Goal: Task Accomplishment & Management: Manage account settings

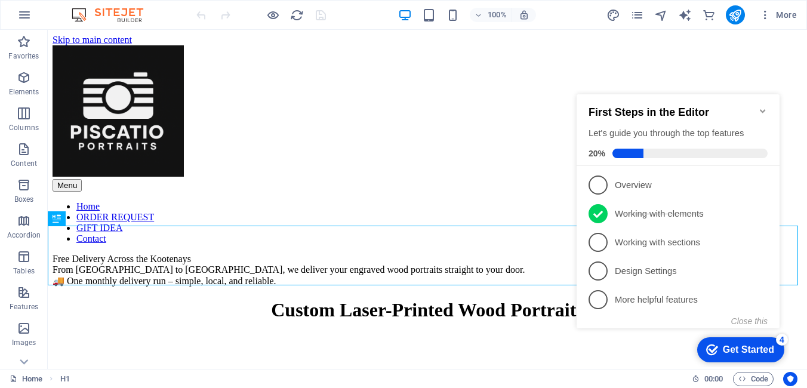
click at [766, 107] on icon "Minimize checklist" at bounding box center [763, 111] width 10 height 10
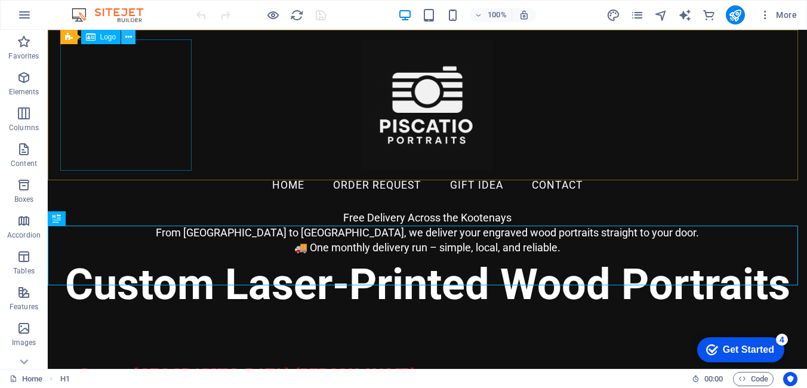
click at [132, 39] on button at bounding box center [128, 37] width 14 height 14
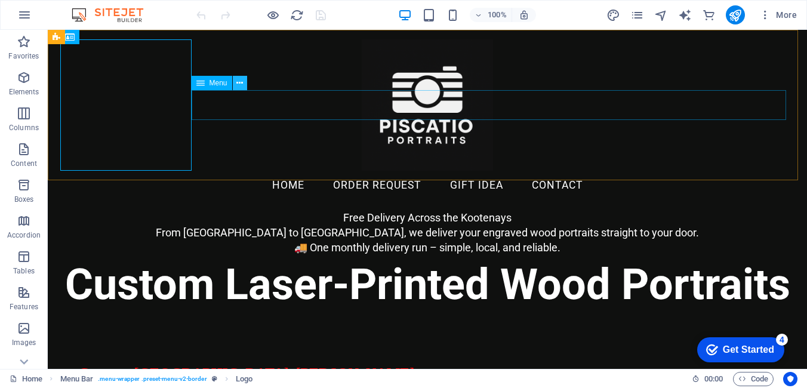
click at [244, 88] on button at bounding box center [240, 83] width 14 height 14
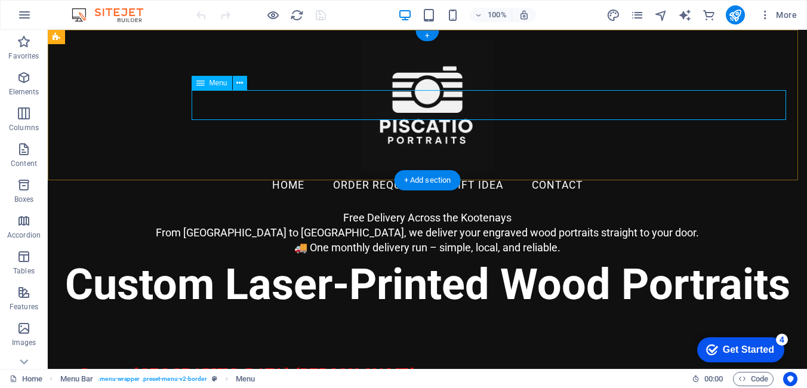
click at [224, 171] on nav "Home ORDER REQUEST GIFT IDEA Contact" at bounding box center [427, 186] width 726 height 30
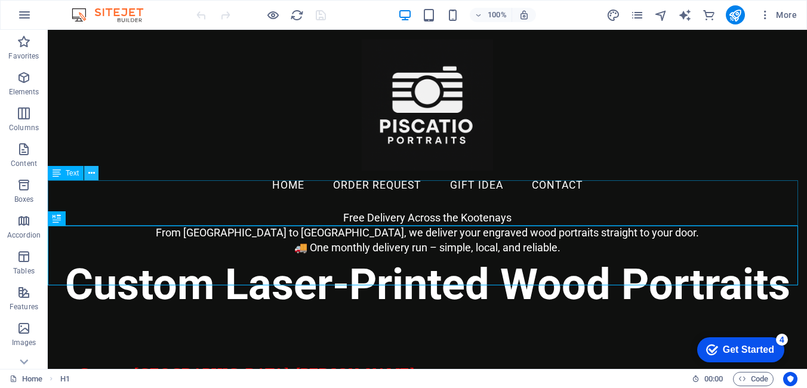
click at [93, 177] on icon at bounding box center [91, 173] width 7 height 13
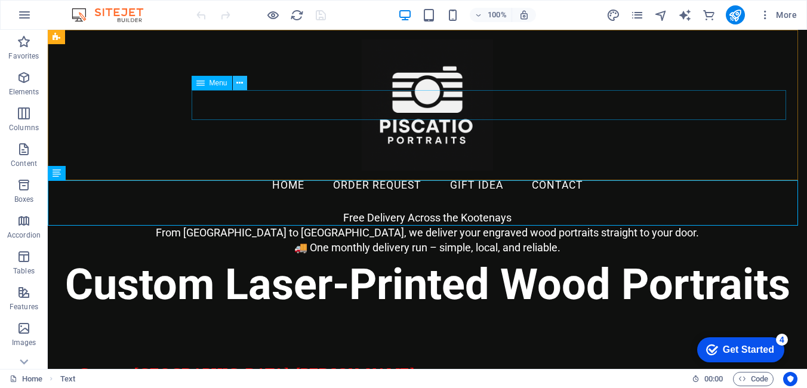
click at [238, 86] on icon at bounding box center [239, 83] width 7 height 13
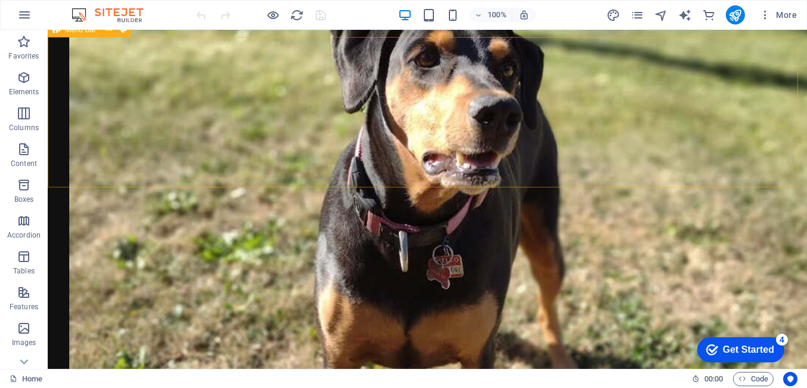
scroll to position [2448, 0]
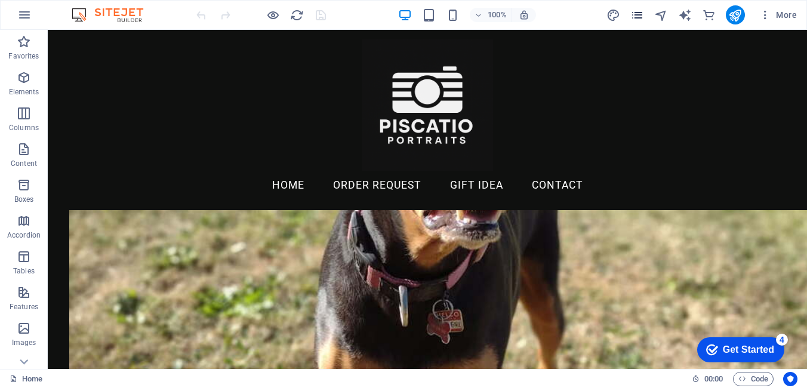
click at [640, 18] on icon "pages" at bounding box center [638, 15] width 14 height 14
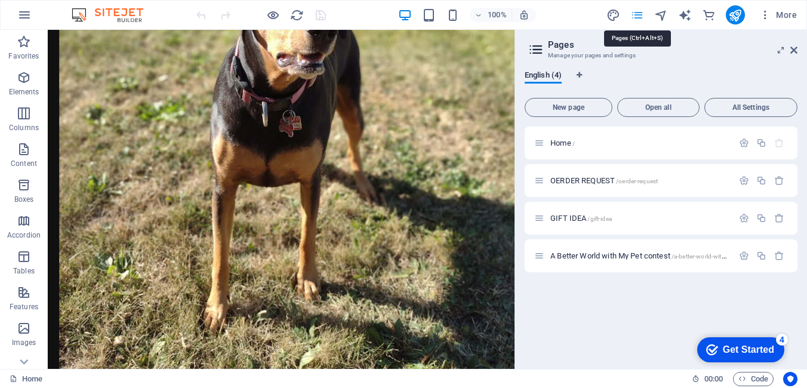
scroll to position [2488, 0]
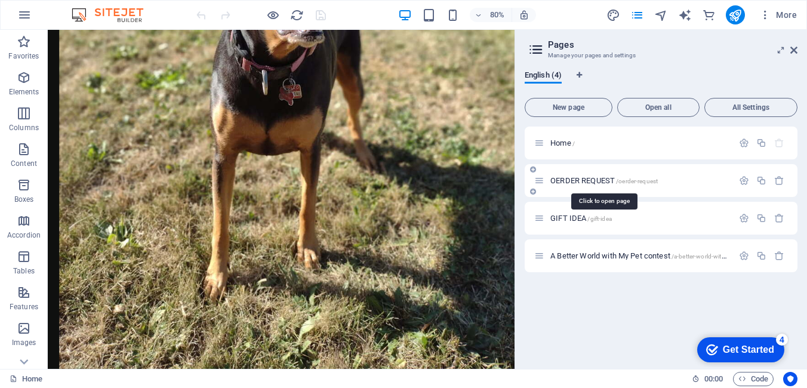
click at [572, 182] on span "OERDER REQUEST /oerder-request" at bounding box center [604, 180] width 107 height 9
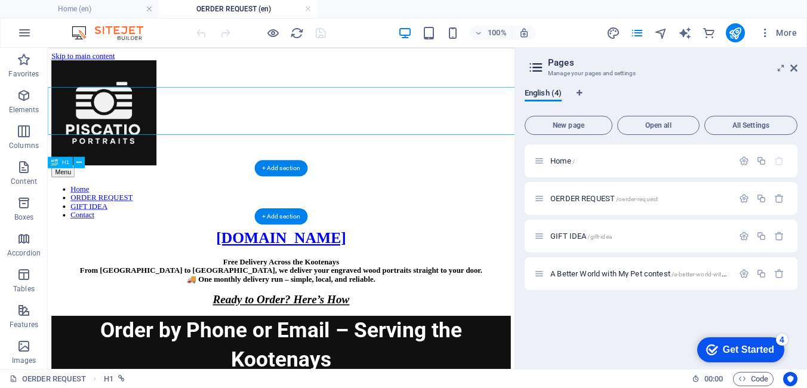
scroll to position [0, 0]
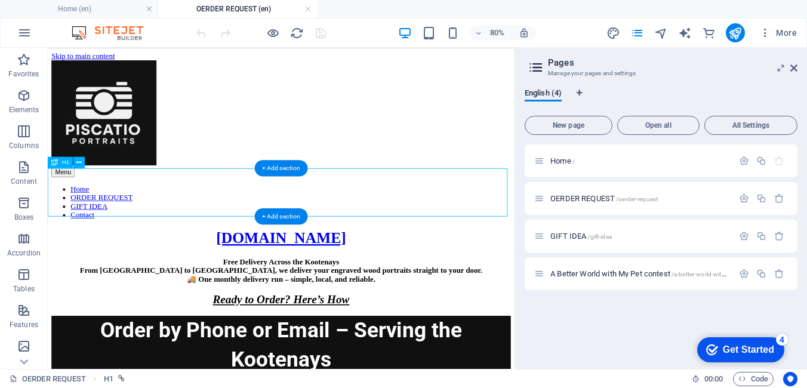
click at [108, 275] on div "PISCATIO.CA" at bounding box center [340, 286] width 574 height 22
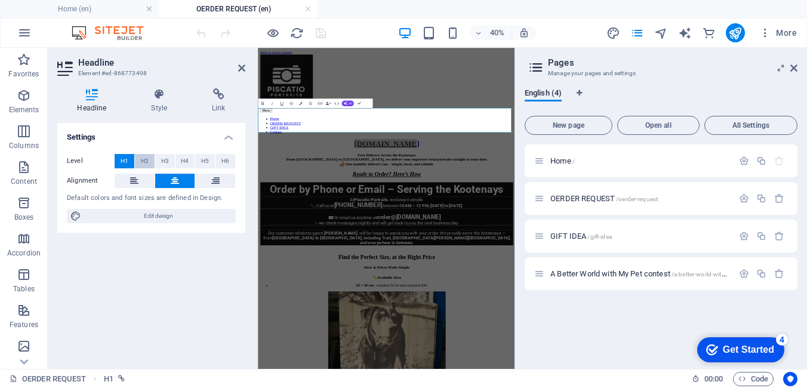
click at [142, 159] on span "H2" at bounding box center [145, 161] width 8 height 14
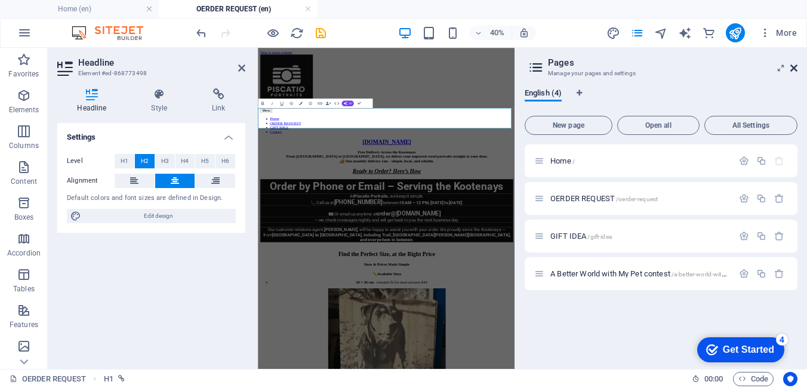
click at [795, 66] on icon at bounding box center [794, 68] width 7 height 10
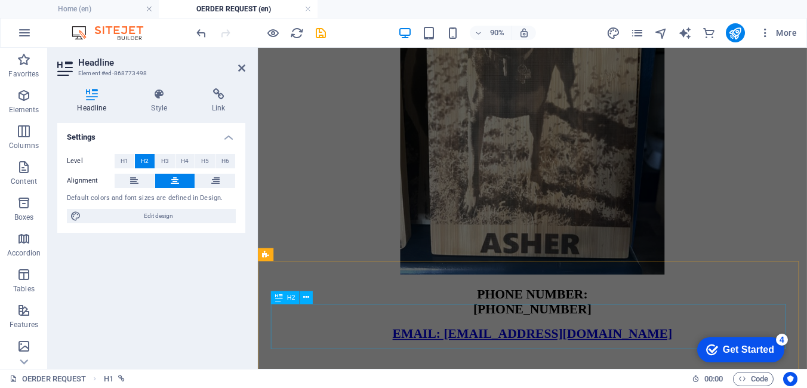
scroll to position [1170, 0]
click at [646, 33] on div "More" at bounding box center [704, 32] width 195 height 19
click at [644, 33] on icon "pages" at bounding box center [638, 33] width 14 height 14
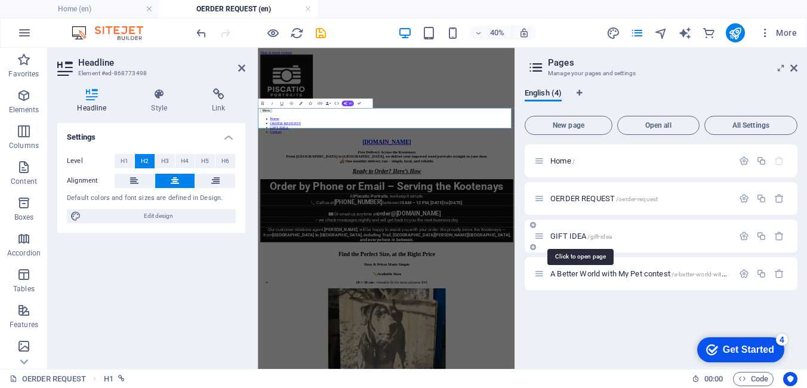
click at [585, 236] on span "GIFT IDEA /gift-idea" at bounding box center [582, 236] width 62 height 9
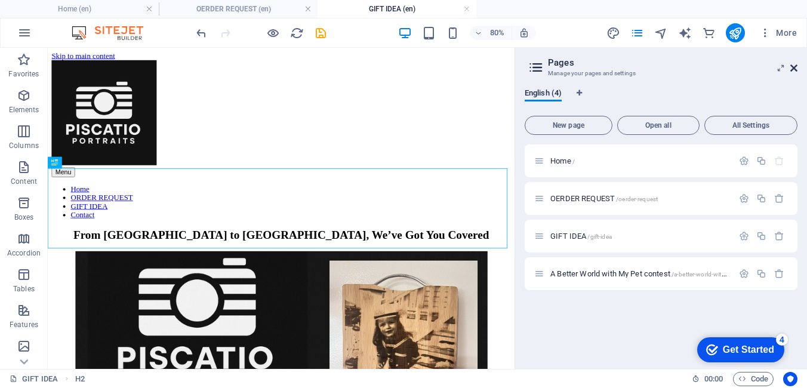
click at [793, 69] on icon at bounding box center [794, 68] width 7 height 10
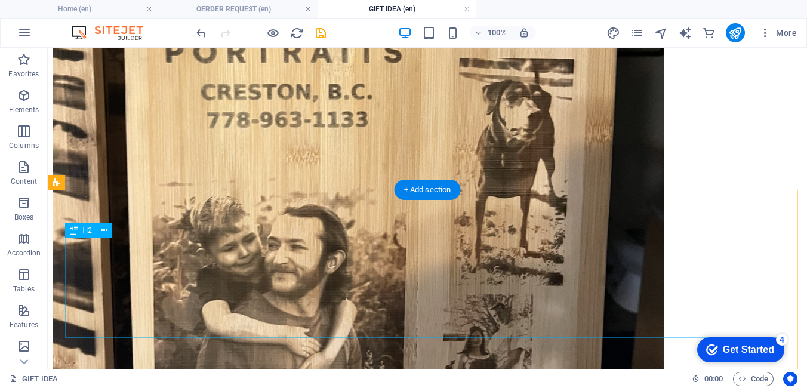
scroll to position [525, 0]
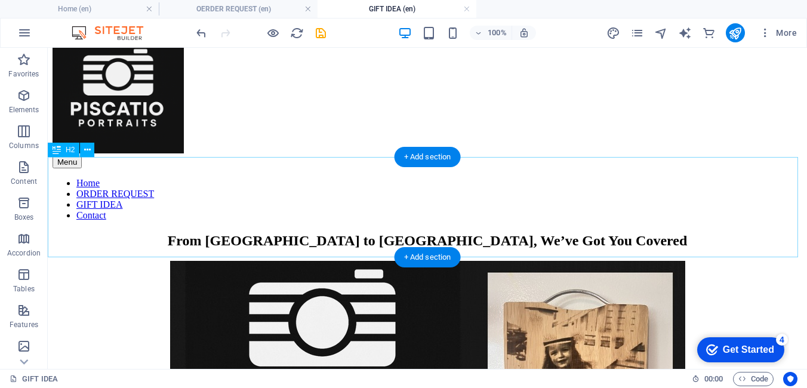
scroll to position [0, 0]
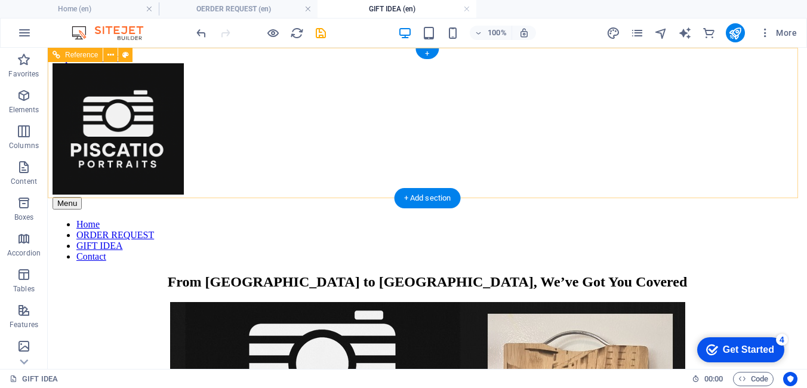
click at [313, 219] on nav "Home ORDER REQUEST GIFT IDEA Contact" at bounding box center [428, 240] width 750 height 43
click at [429, 219] on nav "Home ORDER REQUEST GIFT IDEA Contact" at bounding box center [428, 240] width 750 height 43
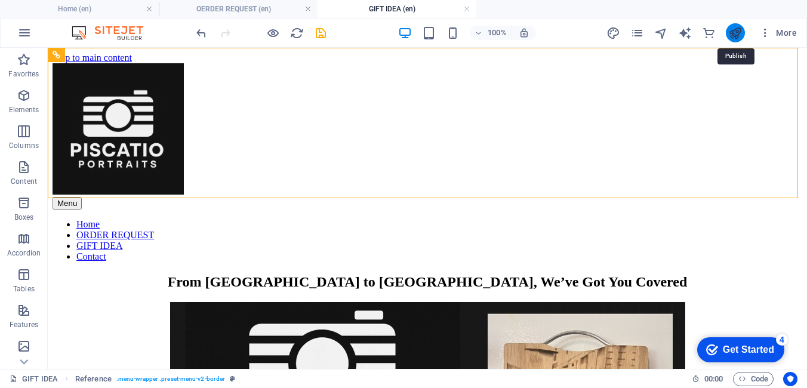
click at [736, 36] on icon "publish" at bounding box center [736, 33] width 14 height 14
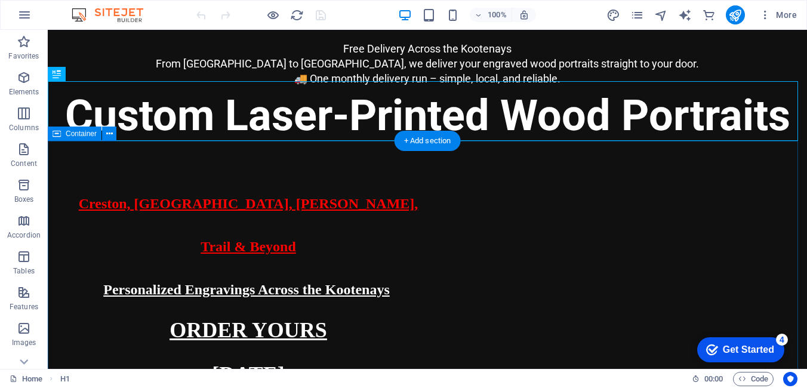
scroll to position [179, 0]
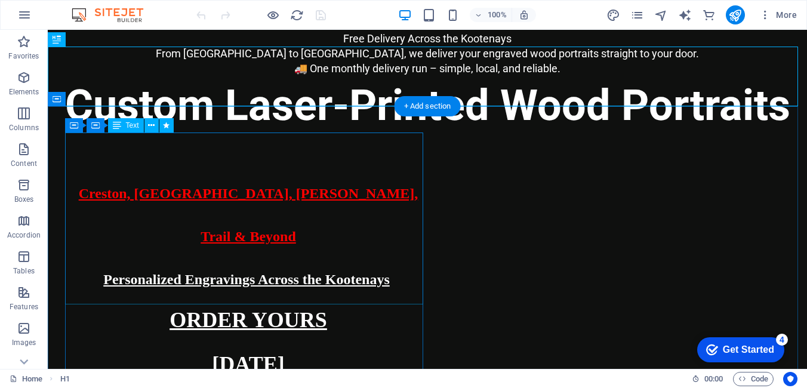
click at [288, 167] on div "Creston, [GEOGRAPHIC_DATA], [PERSON_NAME], Trail & Beyond Personalized Engravin…" at bounding box center [248, 269] width 358 height 215
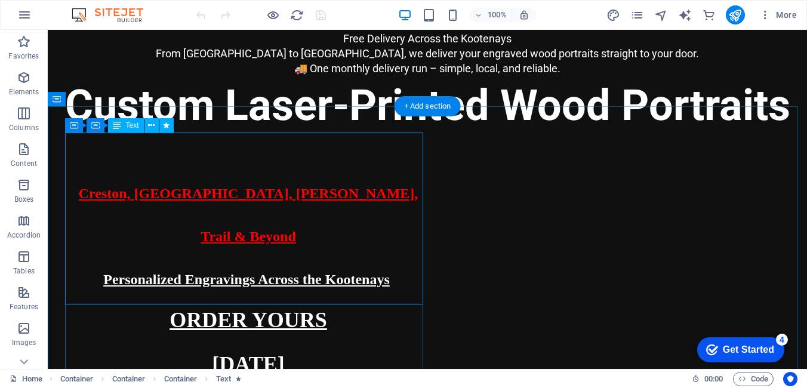
click at [230, 166] on div "Creston, [GEOGRAPHIC_DATA], [PERSON_NAME], Trail & Beyond Personalized Engravin…" at bounding box center [248, 269] width 358 height 215
click at [125, 167] on div "Creston, [GEOGRAPHIC_DATA], [PERSON_NAME], Trail & Beyond Personalized Engravin…" at bounding box center [248, 269] width 358 height 215
click at [126, 166] on div "Creston, [GEOGRAPHIC_DATA], [PERSON_NAME], Trail & Beyond Personalized Engravin…" at bounding box center [248, 269] width 358 height 215
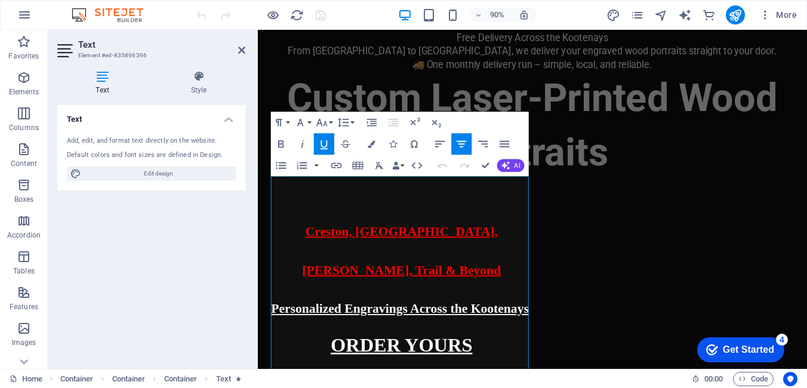
click at [109, 78] on icon at bounding box center [102, 76] width 90 height 12
click at [67, 44] on icon at bounding box center [66, 50] width 18 height 19
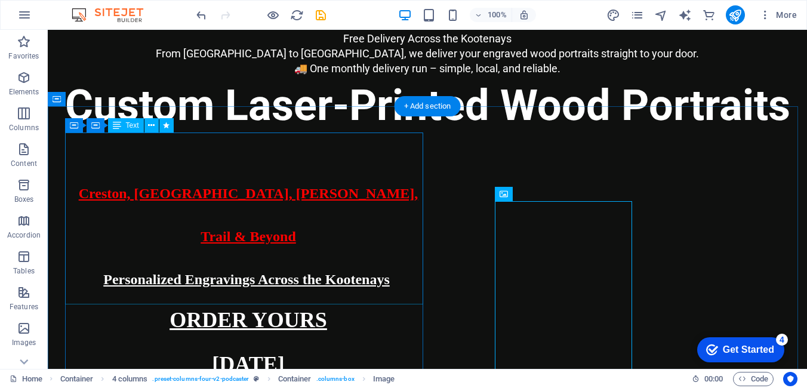
click at [307, 210] on div "Creston, [GEOGRAPHIC_DATA], [PERSON_NAME], Trail & Beyond Personalized Engravin…" at bounding box center [248, 269] width 358 height 215
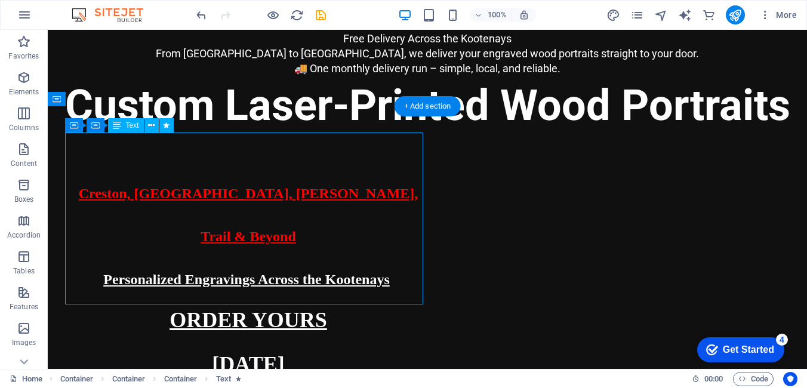
click at [262, 352] on u "[DATE]" at bounding box center [248, 364] width 72 height 24
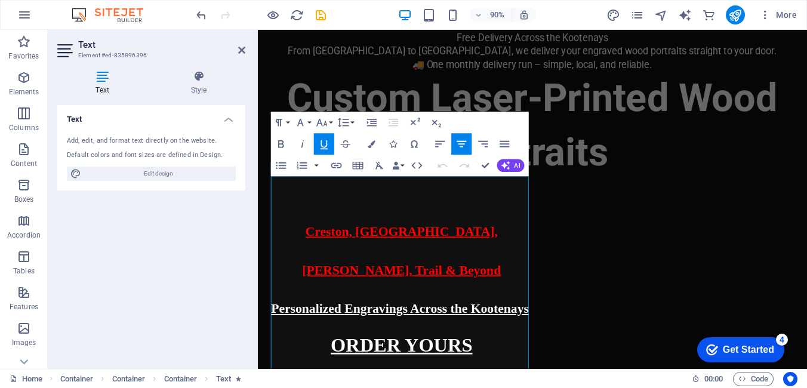
click at [106, 87] on h4 "Text" at bounding box center [104, 82] width 95 height 25
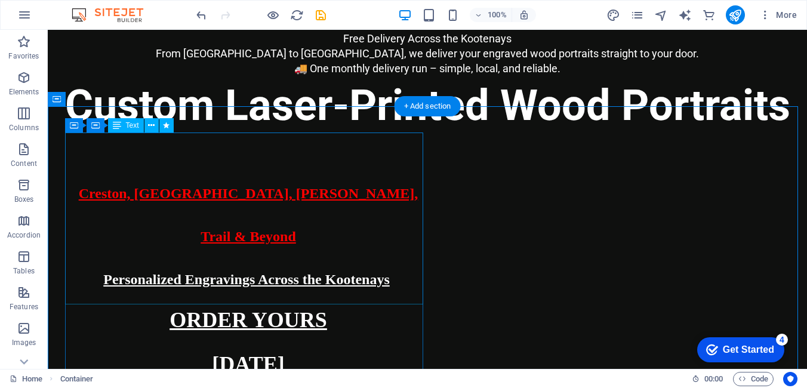
click at [274, 244] on div "Creston, [GEOGRAPHIC_DATA], [PERSON_NAME], Trail & Beyond Personalized Engravin…" at bounding box center [248, 269] width 358 height 215
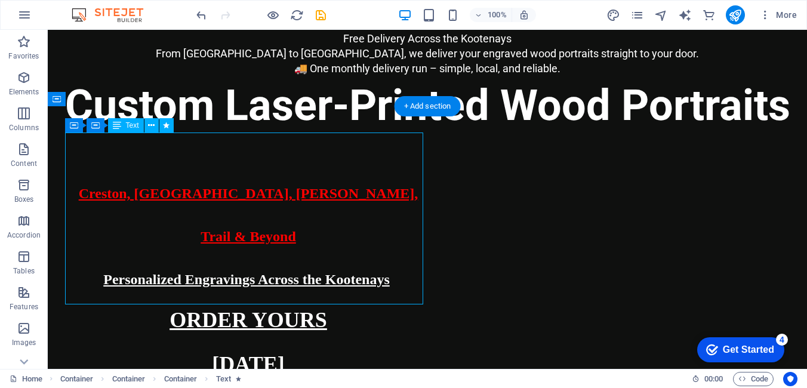
click at [273, 243] on div "Creston, [GEOGRAPHIC_DATA], [PERSON_NAME], Trail & Beyond Personalized Engravin…" at bounding box center [248, 269] width 358 height 215
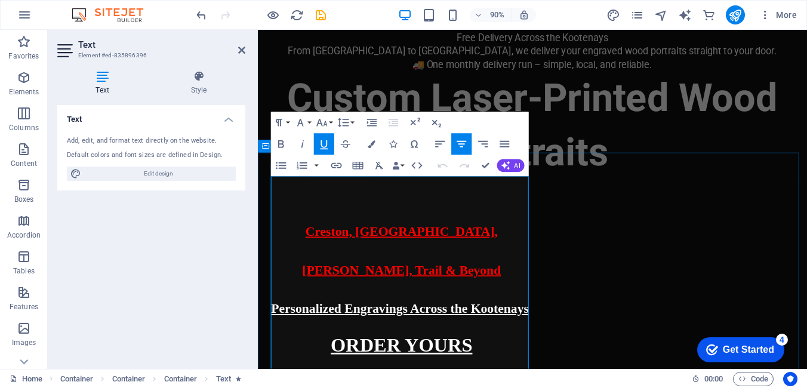
click at [394, 368] on u "ORDER YOURS" at bounding box center [418, 380] width 158 height 24
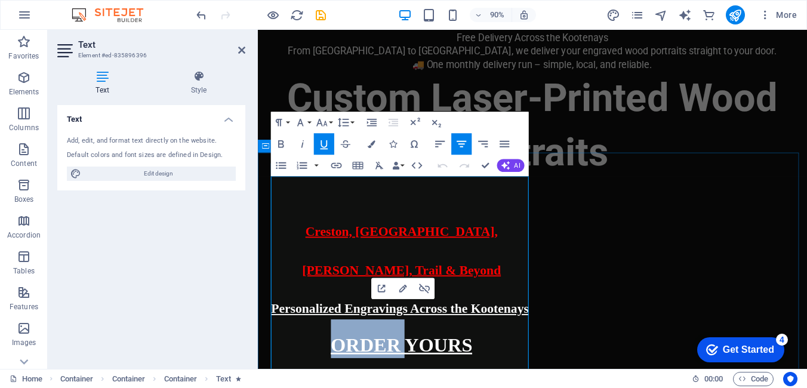
click at [394, 368] on u "ORDER YOURS" at bounding box center [418, 380] width 158 height 24
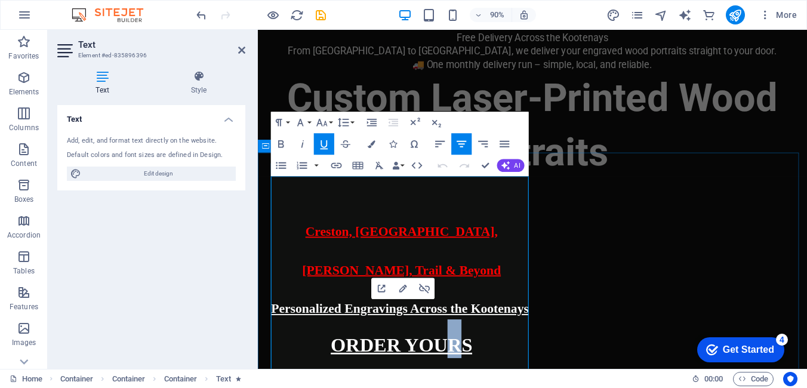
click at [475, 368] on u "ORDER YOURS" at bounding box center [418, 380] width 158 height 24
click at [528, 309] on h1 "Personalized Engravings Across the Kootenays" at bounding box center [417, 330] width 291 height 43
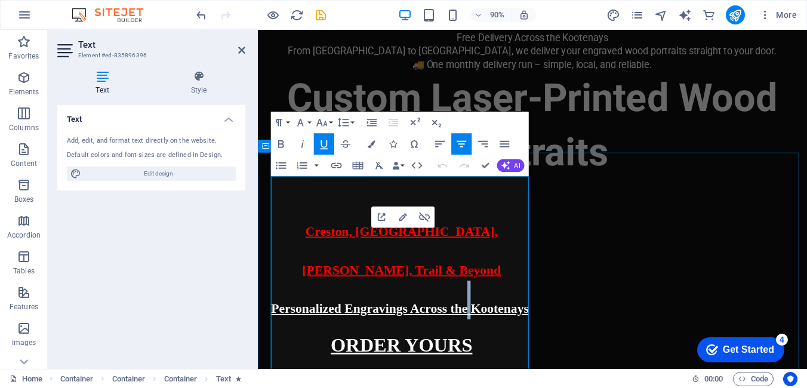
click at [528, 309] on h1 "Personalized Engravings Across the Kootenays" at bounding box center [417, 330] width 291 height 43
click at [463, 318] on h1 "Personalized Engravings Across the Kootenays" at bounding box center [417, 330] width 291 height 43
click at [447, 332] on span "Personalized Engravings Across the Kootenays" at bounding box center [418, 340] width 290 height 16
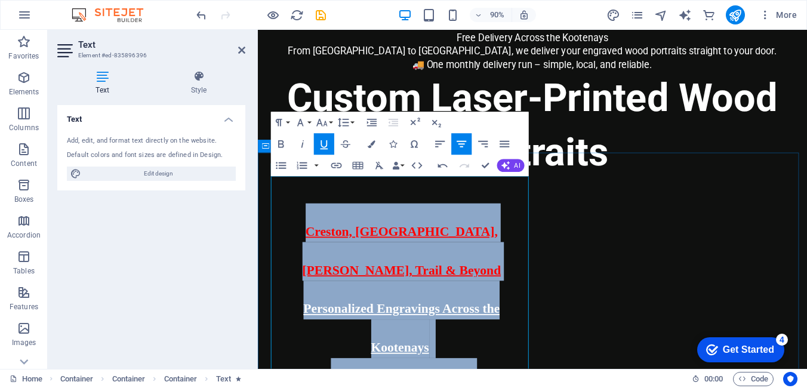
drag, startPoint x: 462, startPoint y: 390, endPoint x: 269, endPoint y: 220, distance: 256.8
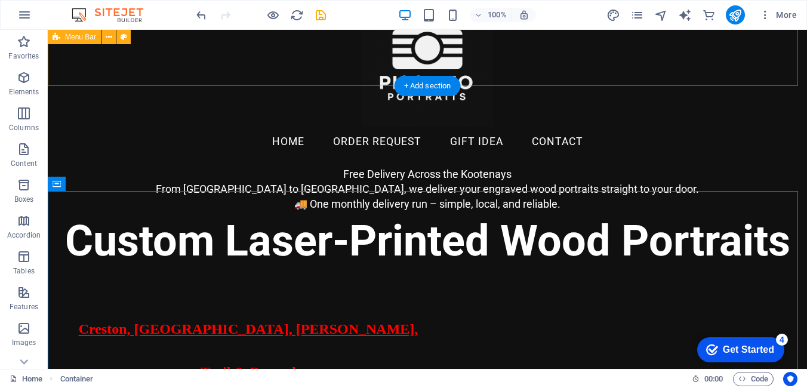
scroll to position [0, 0]
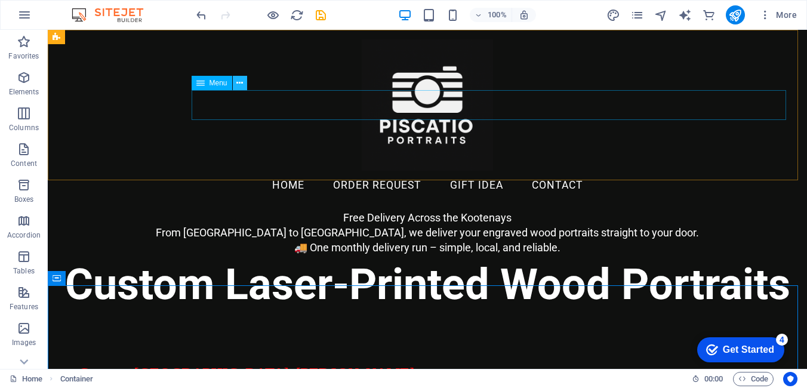
click at [242, 83] on icon at bounding box center [239, 83] width 7 height 13
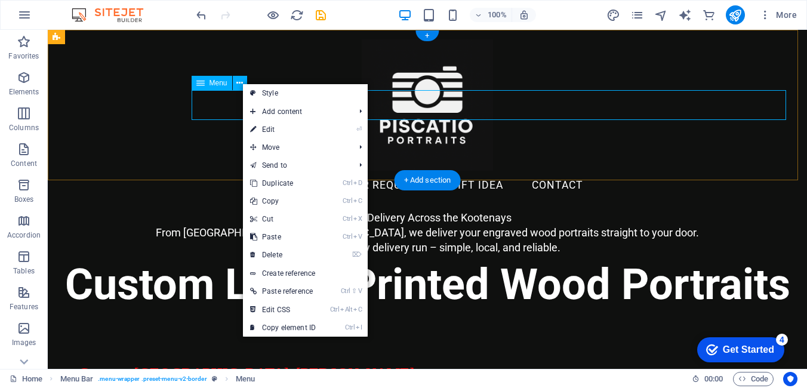
click at [230, 171] on nav "Home ORDER REQUEST GIFT IDEA Contact" at bounding box center [427, 186] width 726 height 30
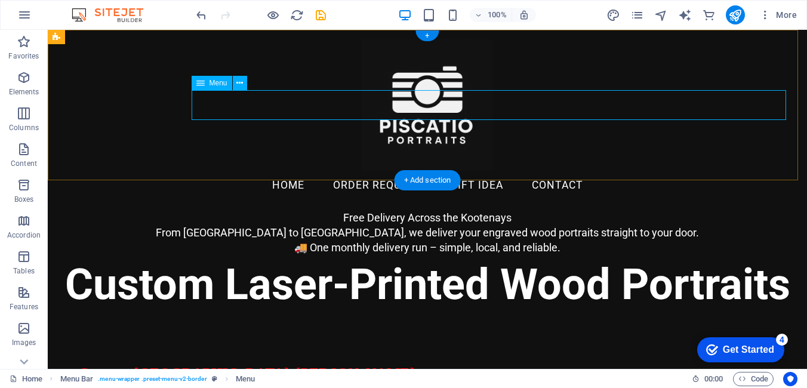
click at [230, 171] on nav "Home ORDER REQUEST GIFT IDEA Contact" at bounding box center [427, 186] width 726 height 30
select select
select select "1"
select select
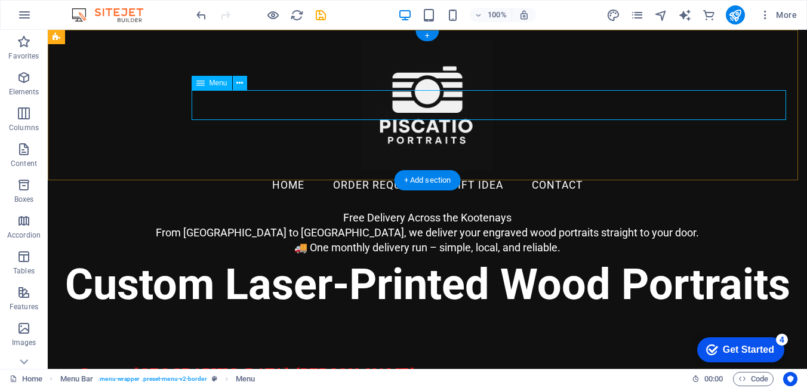
select select "2"
select select
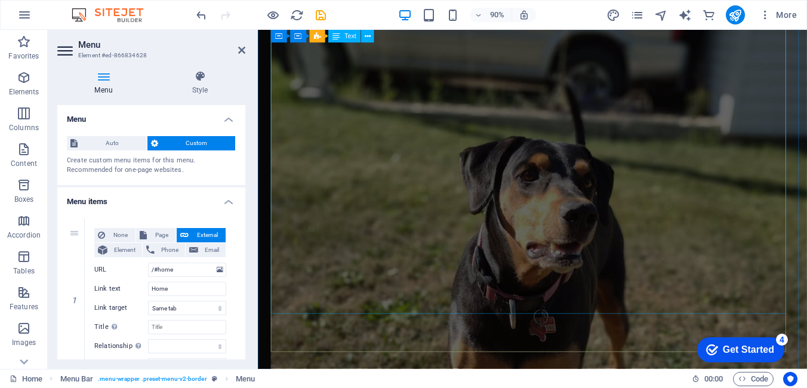
scroll to position [2329, 0]
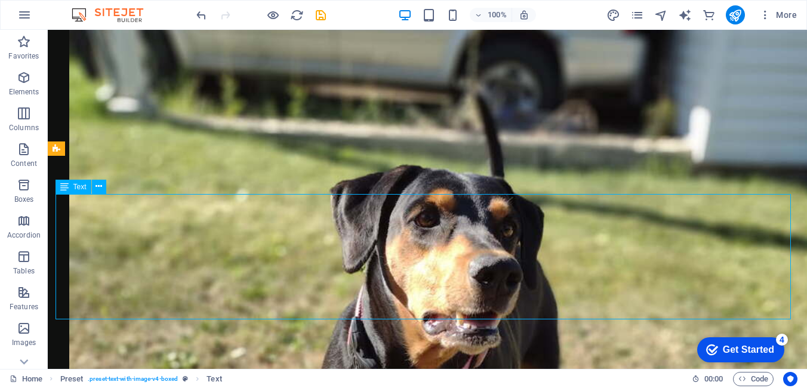
drag, startPoint x: 585, startPoint y: 217, endPoint x: 312, endPoint y: 218, distance: 272.9
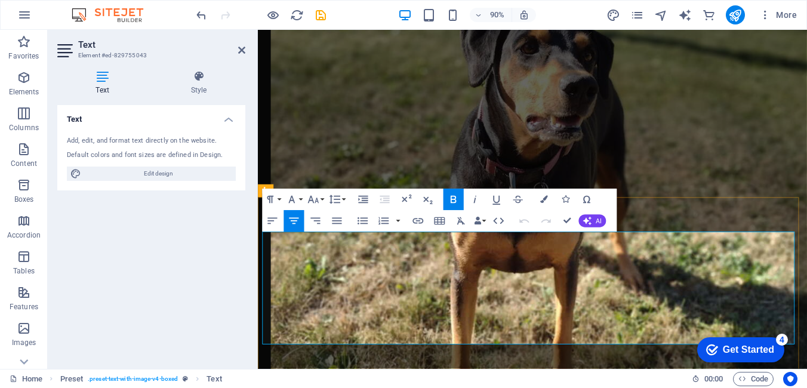
scroll to position [2329, 0]
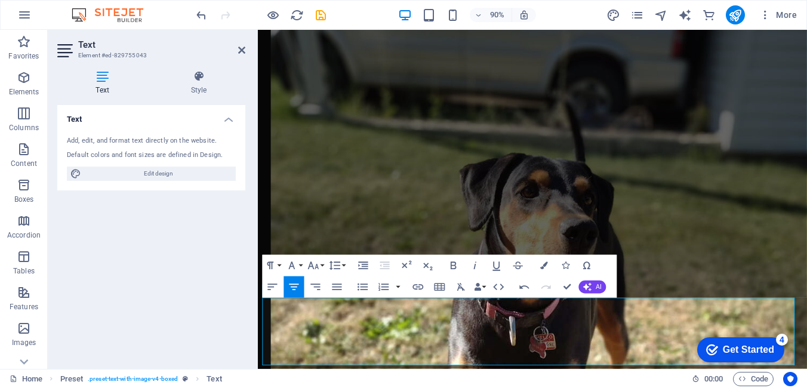
scroll to position [2269, 0]
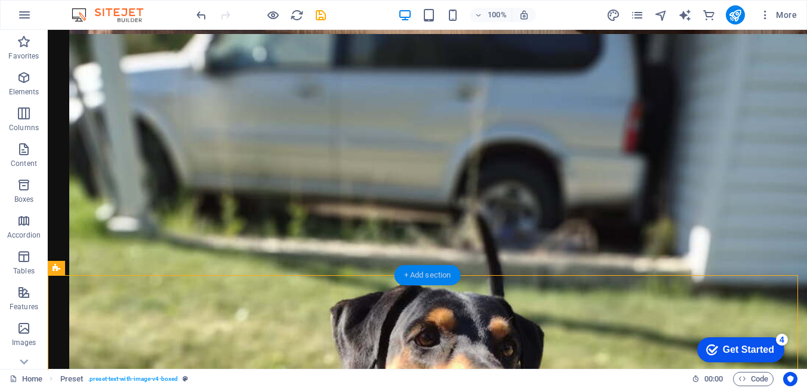
click at [445, 279] on div "+ Add section" at bounding box center [428, 275] width 66 height 20
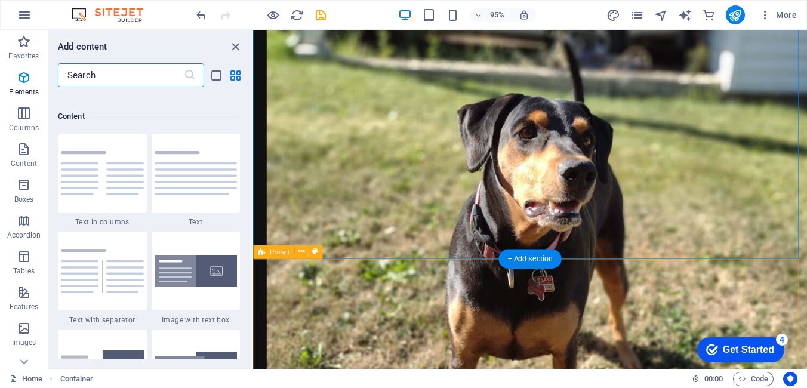
scroll to position [2089, 0]
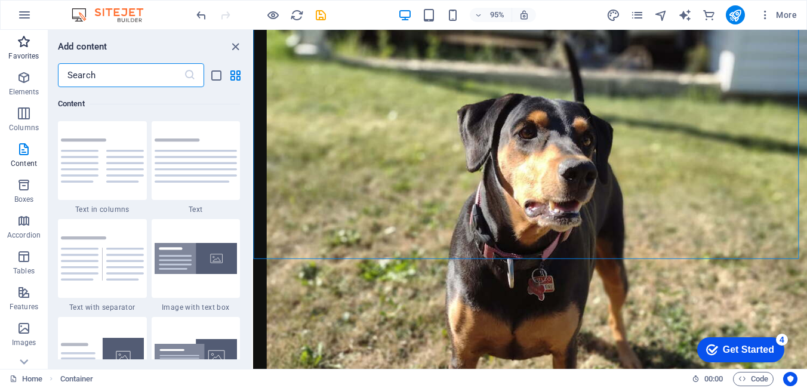
click at [20, 46] on icon "button" at bounding box center [24, 42] width 14 height 14
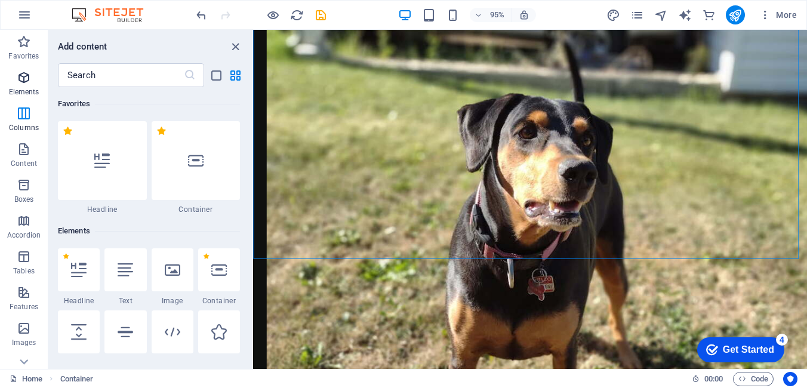
scroll to position [0, 0]
click at [101, 159] on icon at bounding box center [102, 161] width 16 height 16
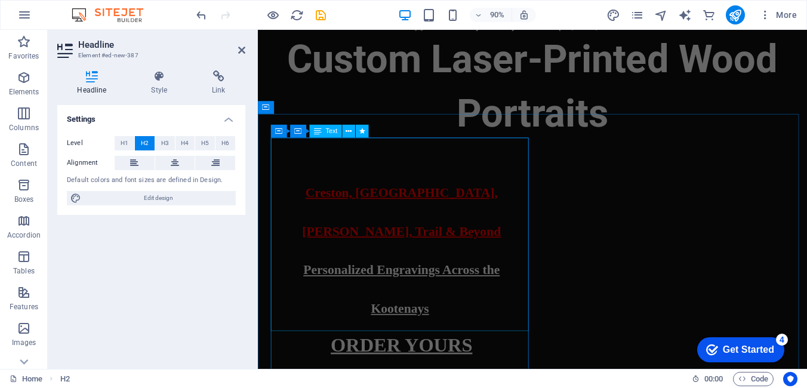
scroll to position [259, 0]
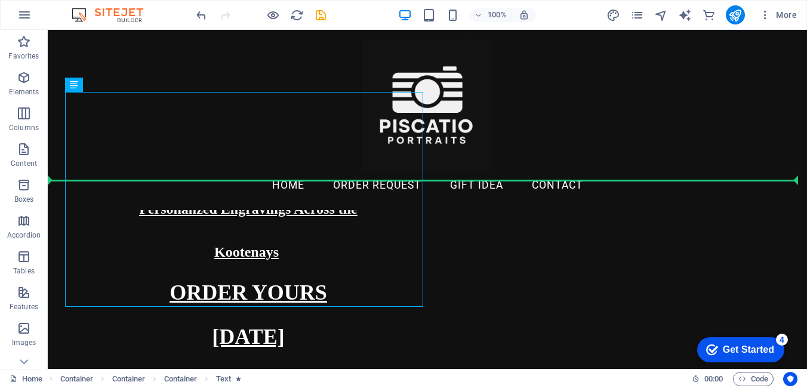
drag, startPoint x: 260, startPoint y: 313, endPoint x: 281, endPoint y: 161, distance: 153.6
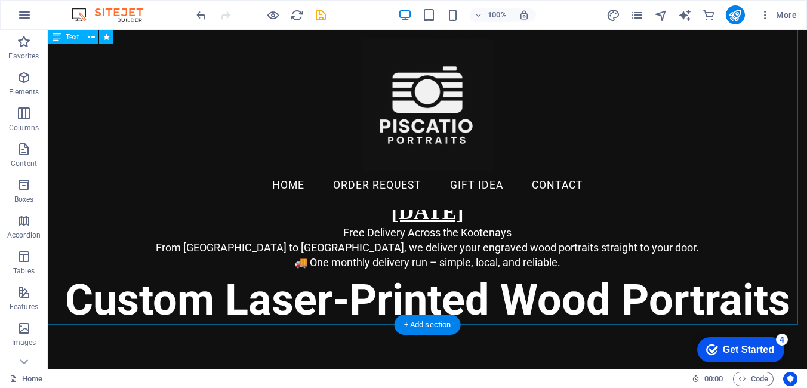
scroll to position [60, 0]
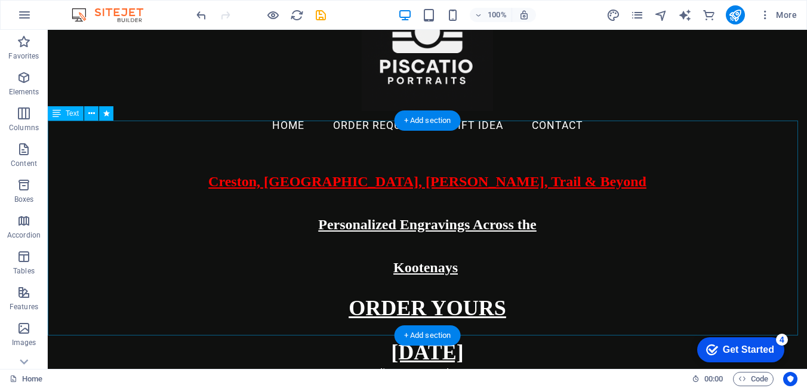
click at [541, 271] on div "Creston, [GEOGRAPHIC_DATA], [PERSON_NAME], Trail & Beyond Personalized Engravin…" at bounding box center [428, 257] width 760 height 215
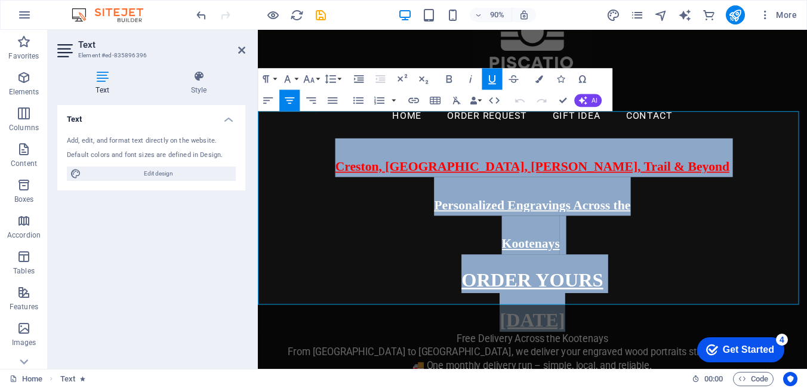
drag, startPoint x: 605, startPoint y: 318, endPoint x: 402, endPoint y: 153, distance: 261.0
click at [402, 153] on div "Creston, [GEOGRAPHIC_DATA], [PERSON_NAME], Trail & Beyond Personalized Engravin…" at bounding box center [563, 257] width 610 height 215
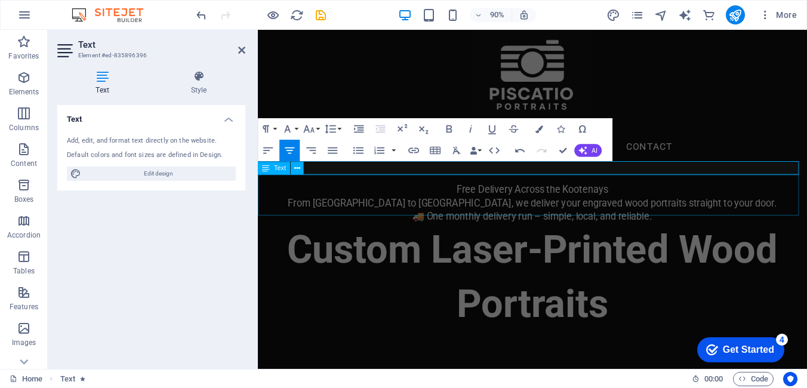
scroll to position [0, 0]
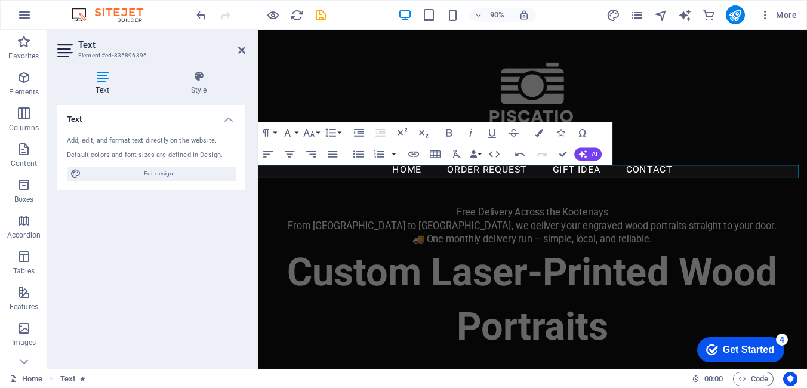
click at [173, 240] on div "Text Add, edit, and format text directly on the website. Default colors and fon…" at bounding box center [151, 232] width 188 height 254
click at [693, 168] on div "Menu Home ORDER REQUEST GIFT IDEA Contact" at bounding box center [563, 120] width 610 height 180
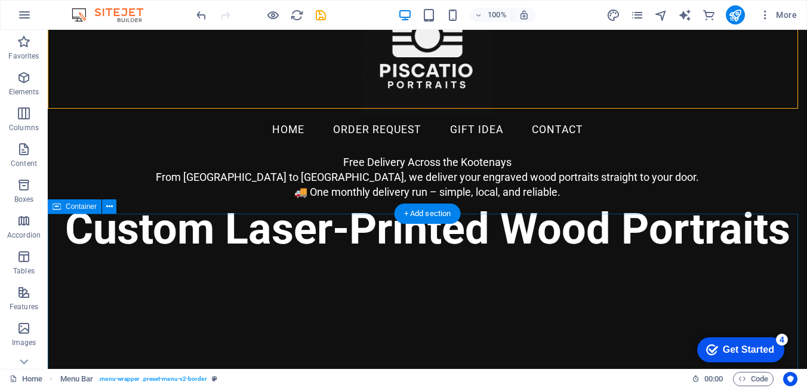
scroll to position [119, 0]
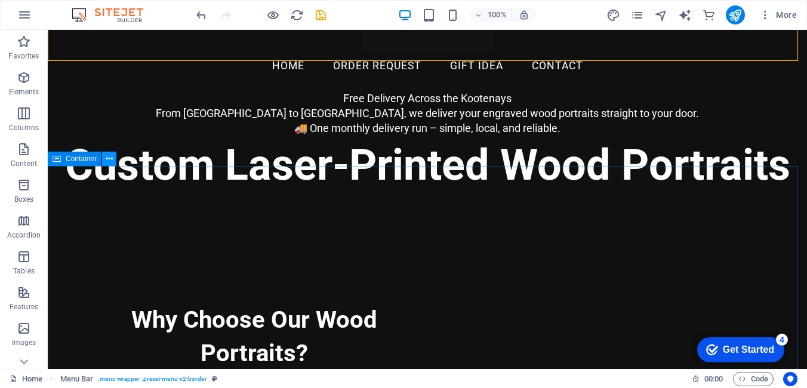
click at [110, 161] on icon at bounding box center [109, 159] width 7 height 13
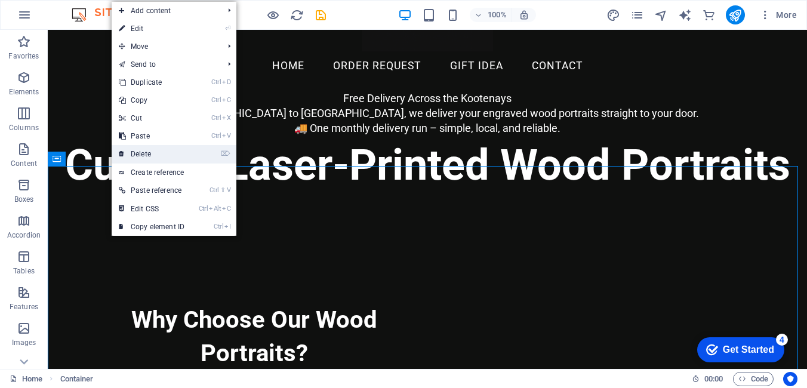
click at [149, 156] on link "⌦ Delete" at bounding box center [152, 154] width 80 height 18
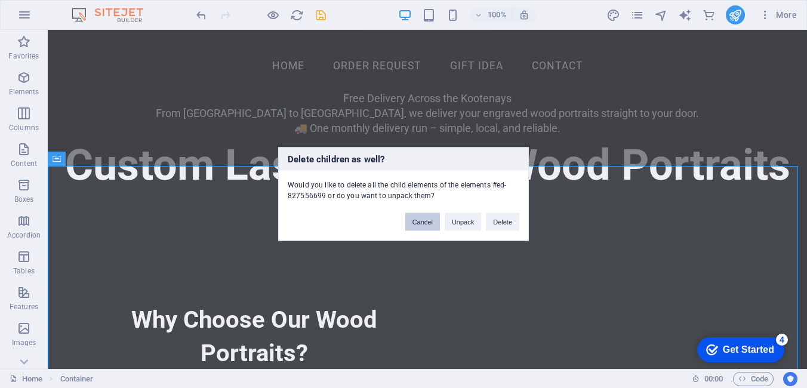
click at [429, 223] on button "Cancel" at bounding box center [422, 222] width 35 height 18
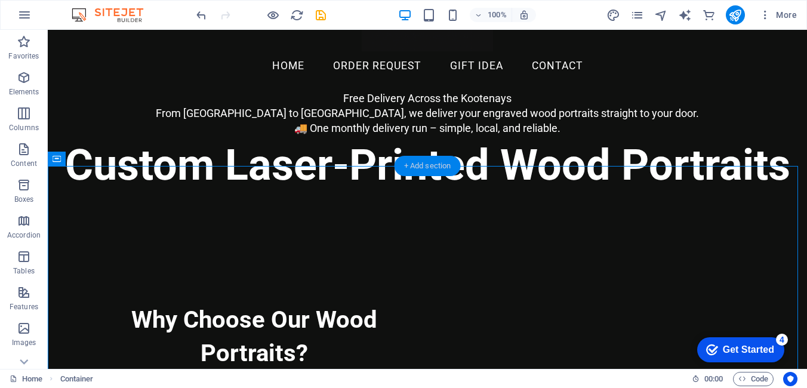
click at [436, 166] on div "+ Add section" at bounding box center [428, 166] width 66 height 20
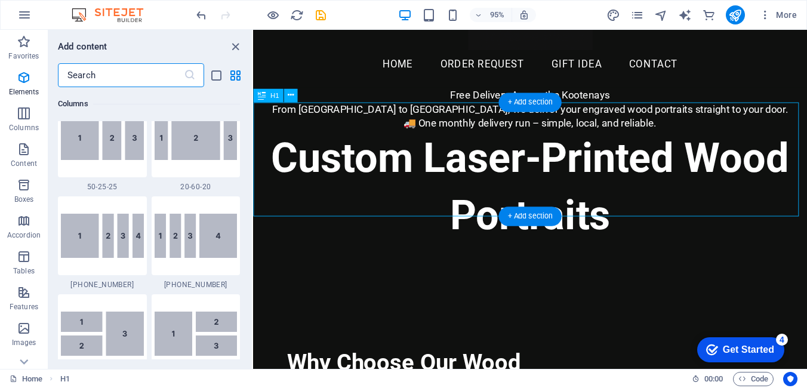
scroll to position [2089, 0]
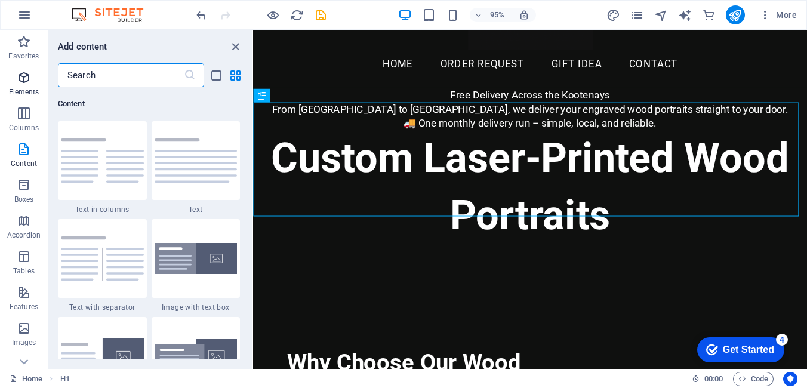
click at [21, 78] on icon "button" at bounding box center [24, 77] width 14 height 14
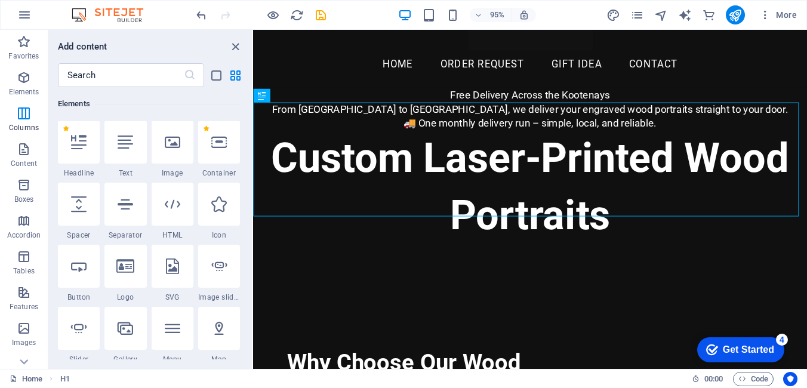
scroll to position [127, 0]
click at [87, 152] on div at bounding box center [79, 142] width 42 height 43
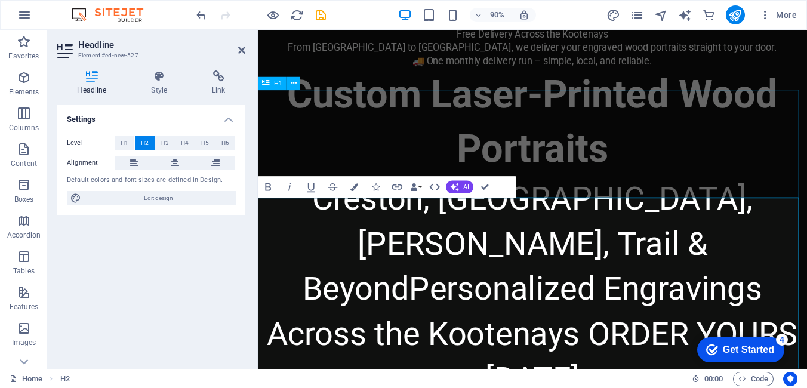
scroll to position [299, 0]
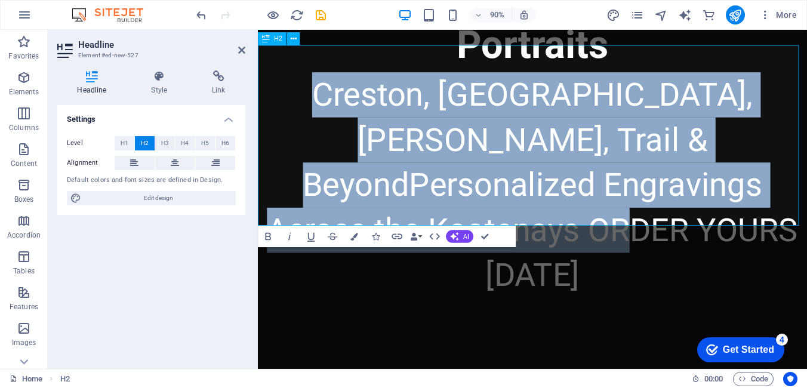
drag, startPoint x: 647, startPoint y: 229, endPoint x: 261, endPoint y: 67, distance: 419.1
click at [263, 77] on h2 "Creston, [GEOGRAPHIC_DATA], [PERSON_NAME], Trail & BeyondPersonalized Engraving…" at bounding box center [563, 202] width 610 height 251
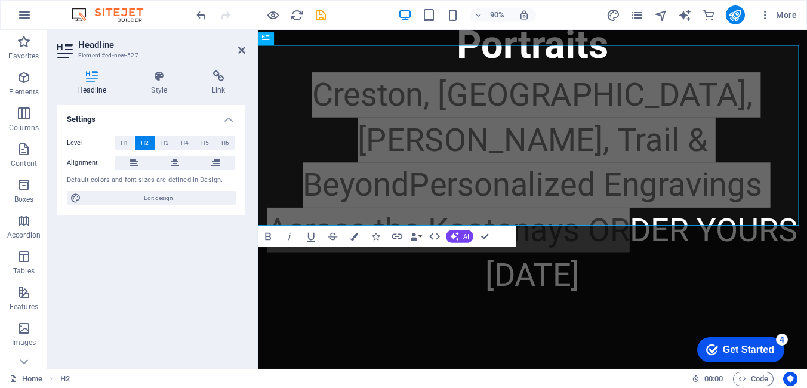
click at [91, 78] on icon at bounding box center [91, 76] width 69 height 12
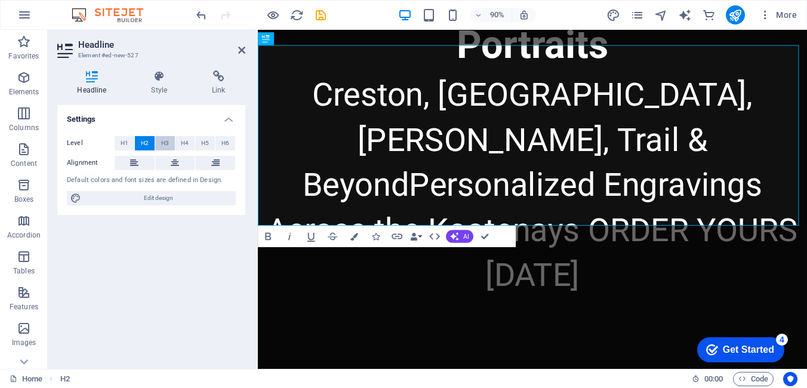
click at [164, 142] on span "H3" at bounding box center [165, 143] width 8 height 14
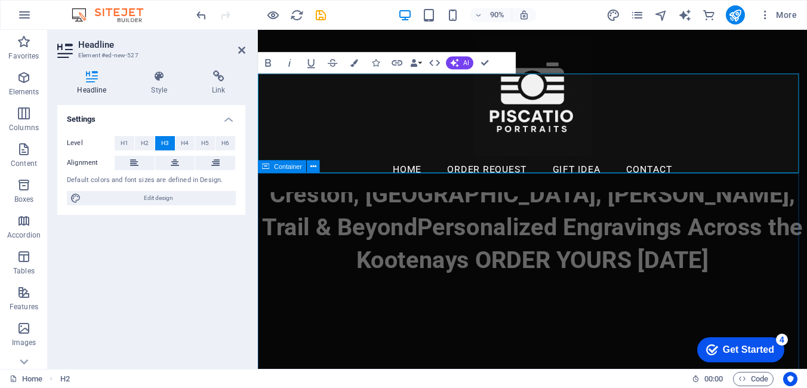
scroll to position [119, 0]
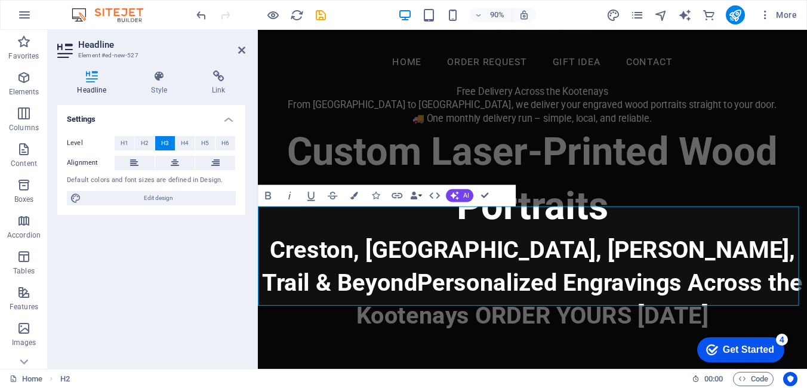
click at [392, 284] on h3 "Creston, [GEOGRAPHIC_DATA], [PERSON_NAME], Trail & BeyondPersonalized Engraving…" at bounding box center [563, 311] width 610 height 110
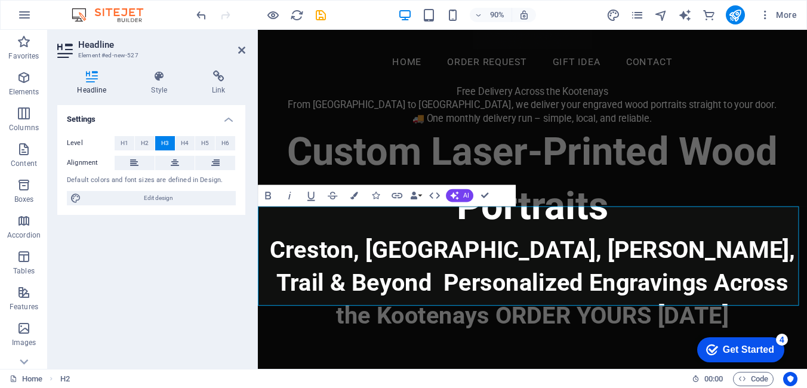
click at [807, 287] on h3 "Creston, [GEOGRAPHIC_DATA], [PERSON_NAME], Trail & Beyond Personalized Engravin…" at bounding box center [563, 311] width 610 height 110
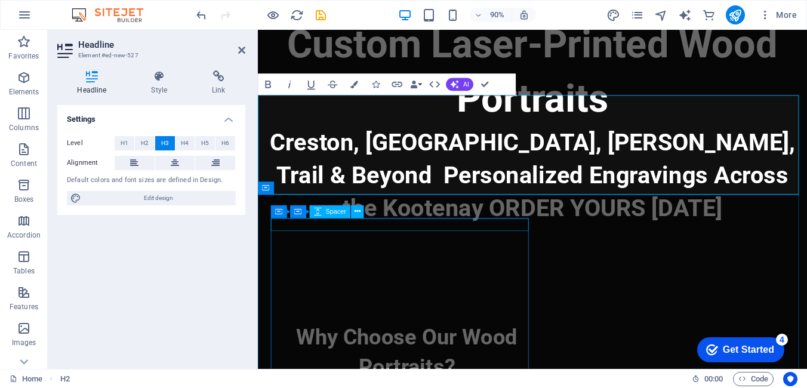
scroll to position [358, 0]
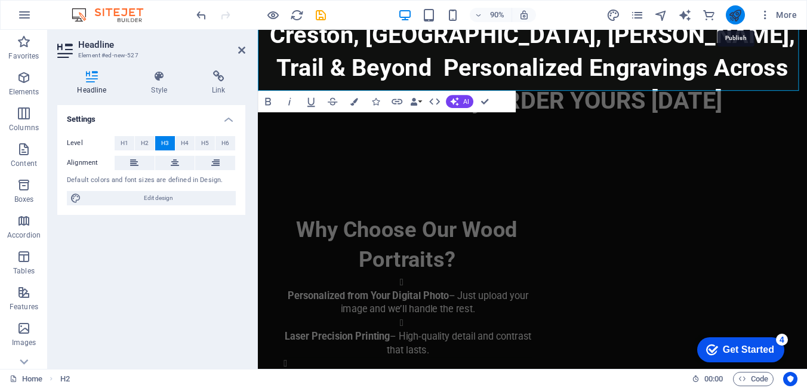
click at [740, 12] on icon "publish" at bounding box center [736, 15] width 14 height 14
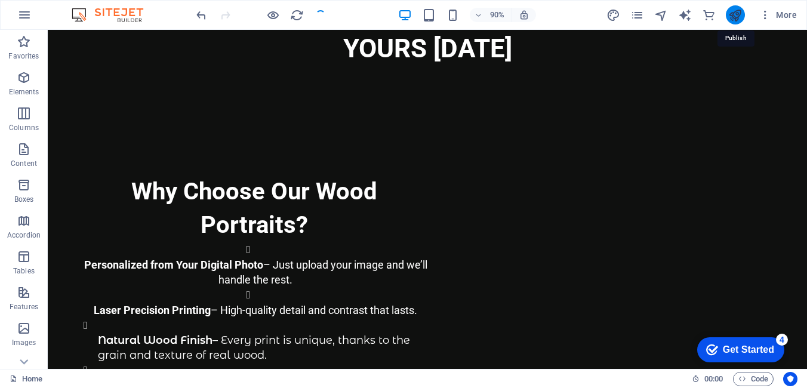
scroll to position [298, 0]
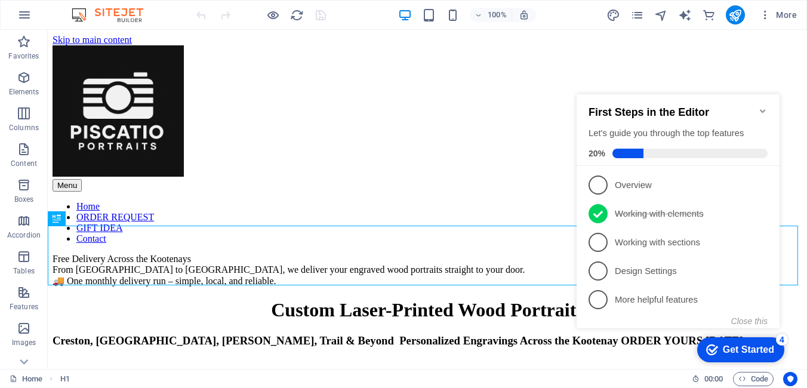
click at [763, 106] on icon "Minimize checklist" at bounding box center [763, 111] width 10 height 10
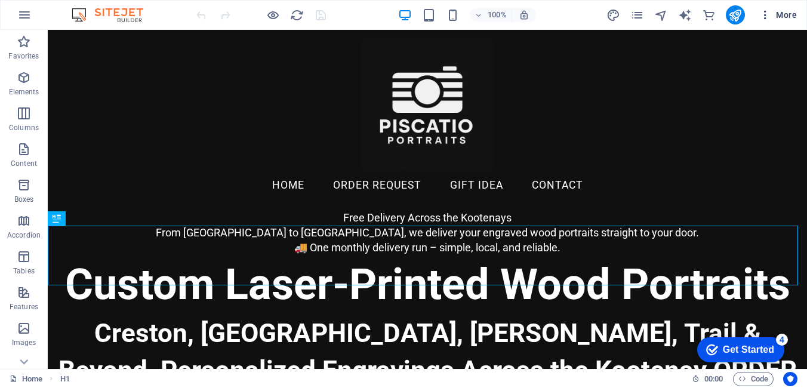
click at [767, 15] on icon "button" at bounding box center [766, 15] width 12 height 12
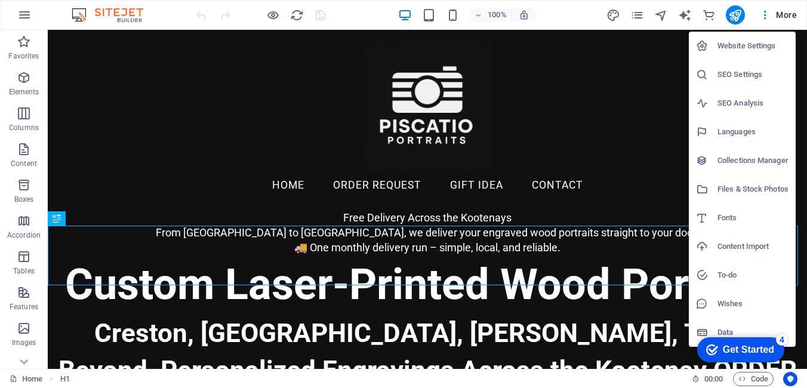
click at [745, 72] on h6 "SEO Settings" at bounding box center [753, 74] width 71 height 14
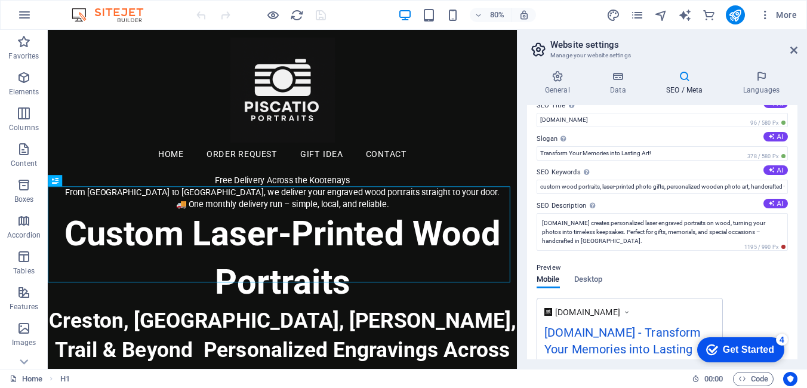
scroll to position [11, 0]
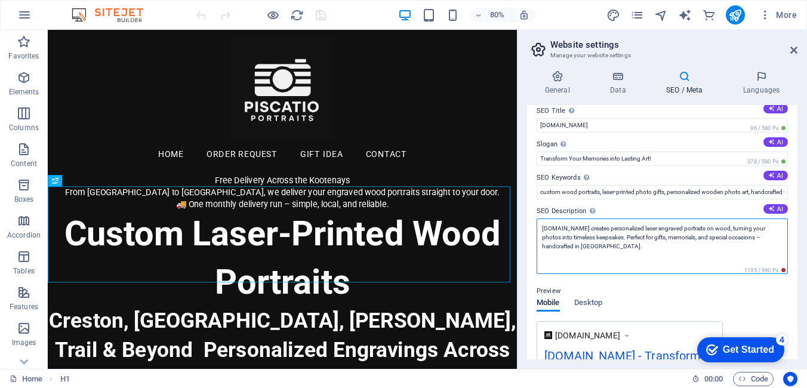
drag, startPoint x: 604, startPoint y: 250, endPoint x: 536, endPoint y: 246, distance: 67.6
click at [536, 246] on div "SEO Title The title of your website - make it something that stands out in sear…" at bounding box center [662, 232] width 271 height 254
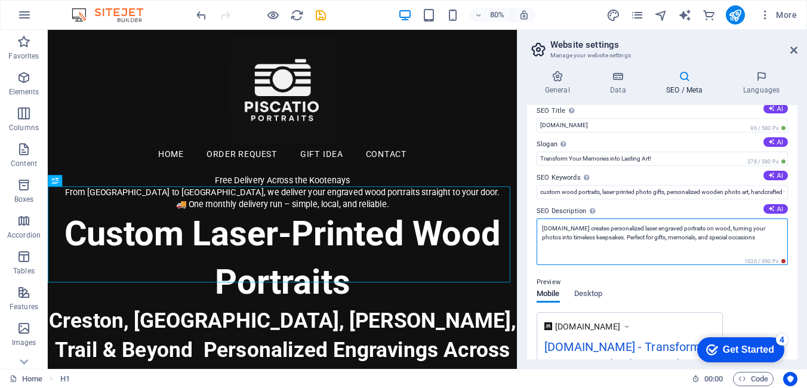
click at [681, 236] on textarea "Piscatio.ca creates personalized laser engraved portraits on wood, turning your…" at bounding box center [662, 242] width 251 height 47
click at [653, 238] on textarea "Piscatio.ca creates personalized laser engraved portraits on wood, turning your…" at bounding box center [662, 242] width 251 height 47
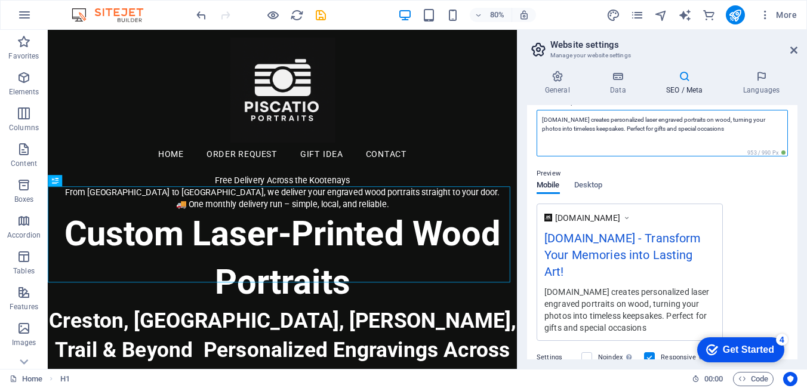
scroll to position [0, 0]
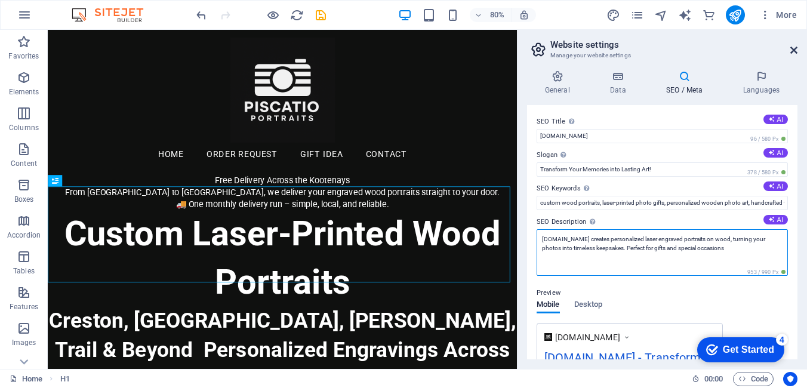
type textarea "Piscatio.ca creates personalized laser engraved portraits on wood, turning your…"
click at [791, 49] on icon at bounding box center [794, 50] width 7 height 10
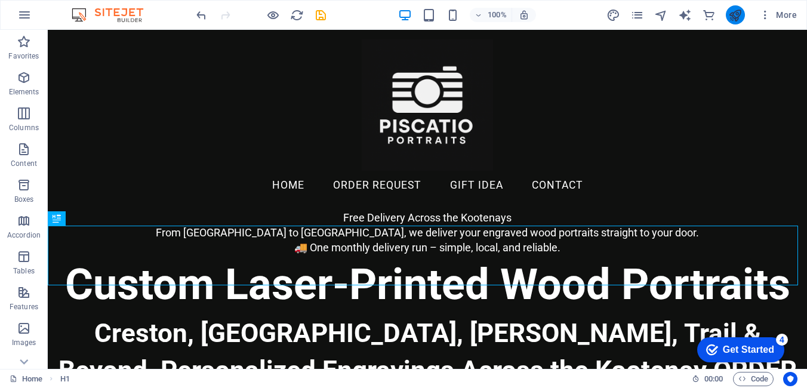
click at [730, 17] on icon "publish" at bounding box center [736, 15] width 14 height 14
